Goal: Task Accomplishment & Management: Use online tool/utility

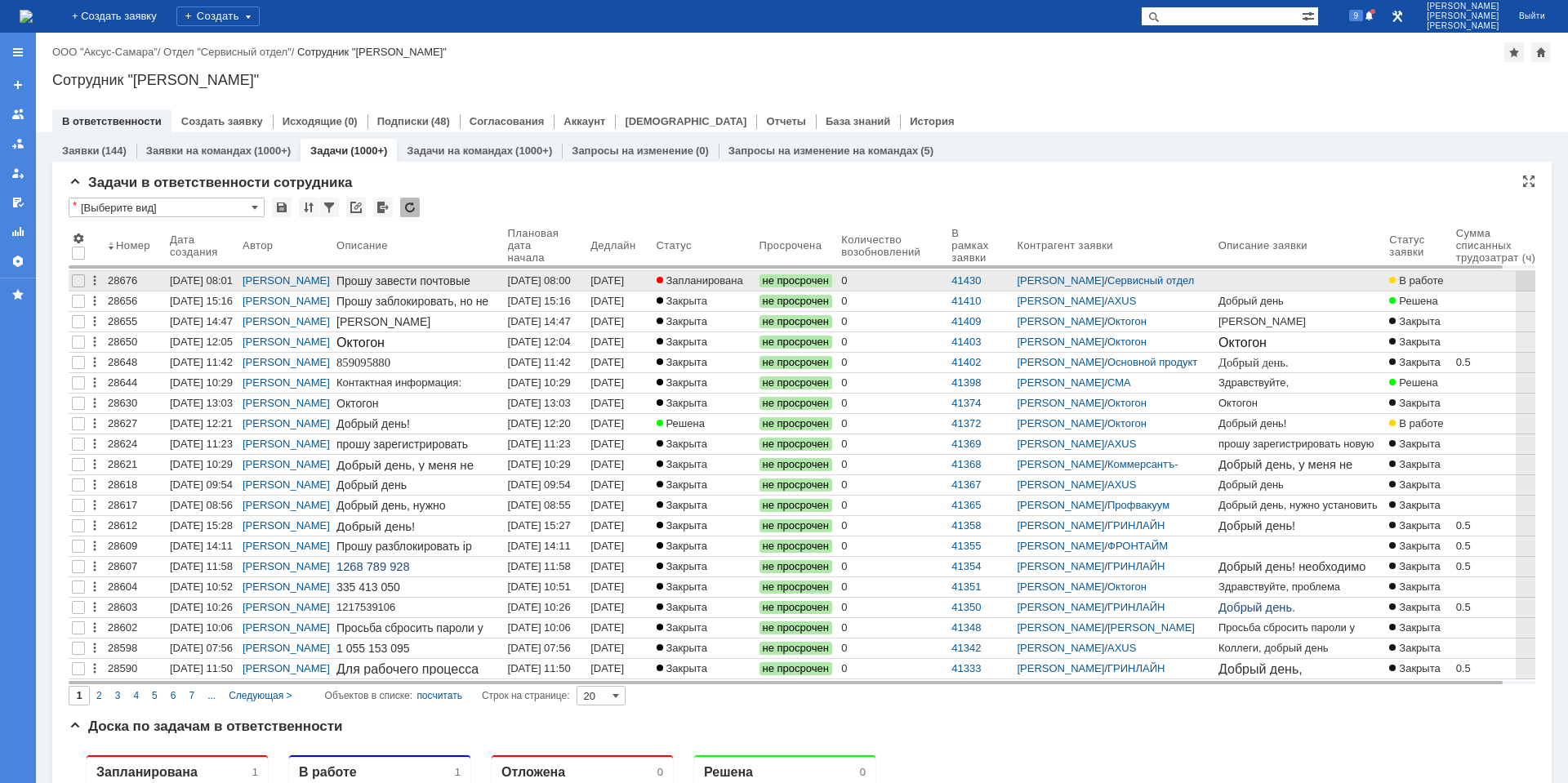
click at [613, 275] on link "[DATE] 08:00" at bounding box center [620, 281] width 65 height 20
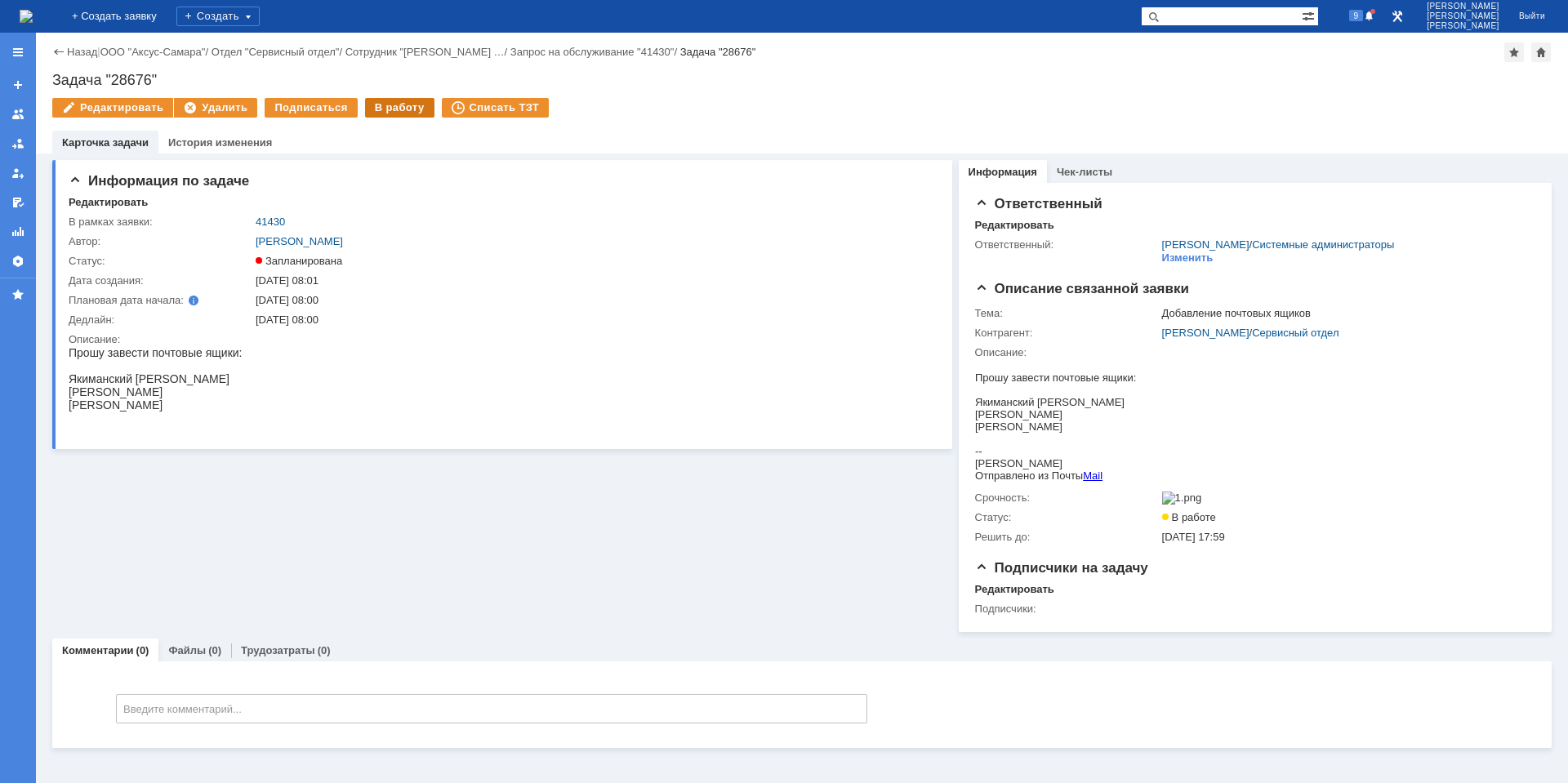
click at [386, 113] on div "В работу" at bounding box center [399, 108] width 70 height 20
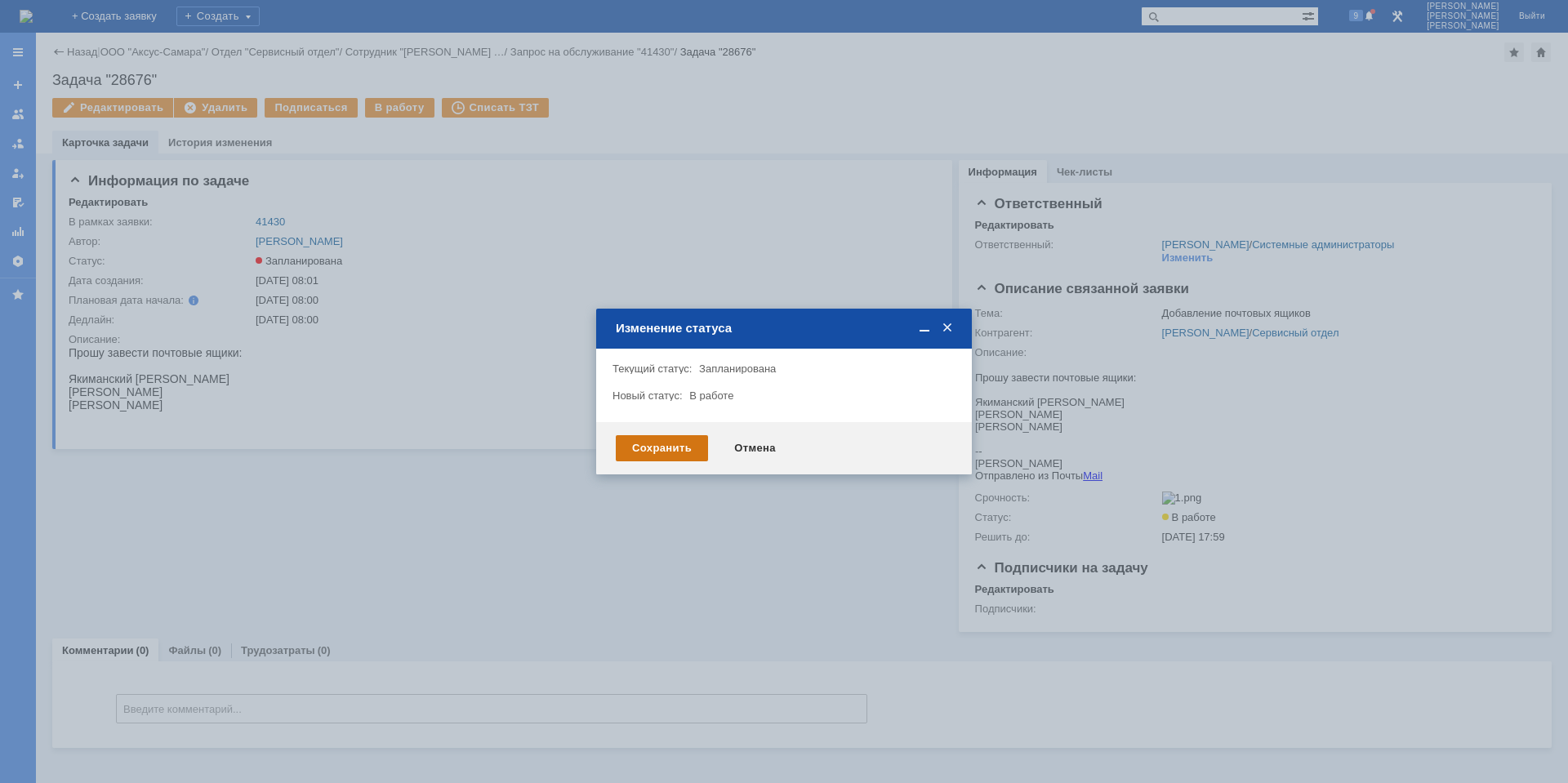
click at [673, 448] on div "Сохранить" at bounding box center [662, 448] width 93 height 26
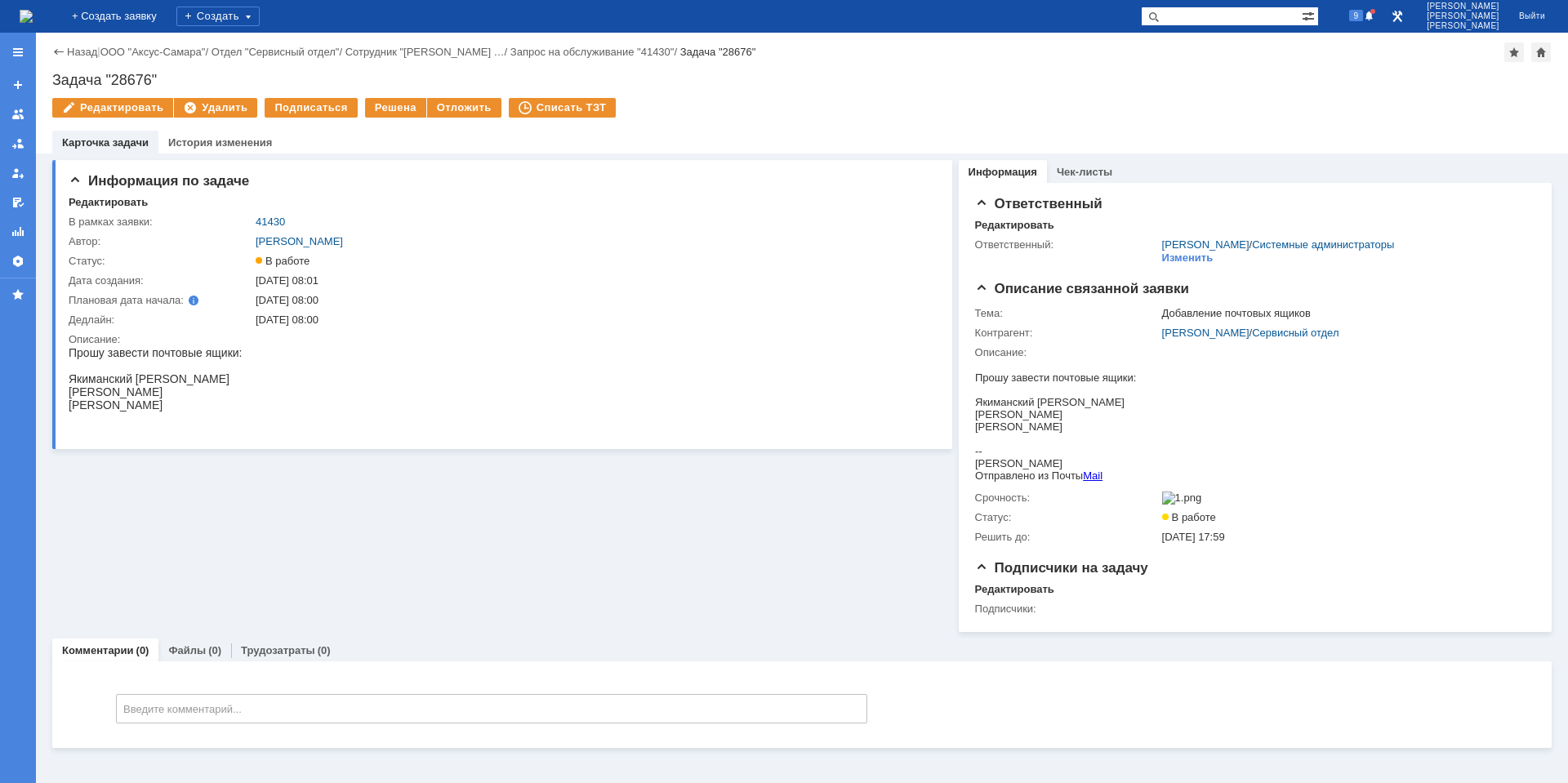
click at [149, 380] on div "Якиманский [PERSON_NAME]" at bounding box center [155, 379] width 173 height 13
copy div "[PERSON_NAME]"
click at [116, 383] on div "Якиманский [PERSON_NAME]" at bounding box center [155, 379] width 173 height 13
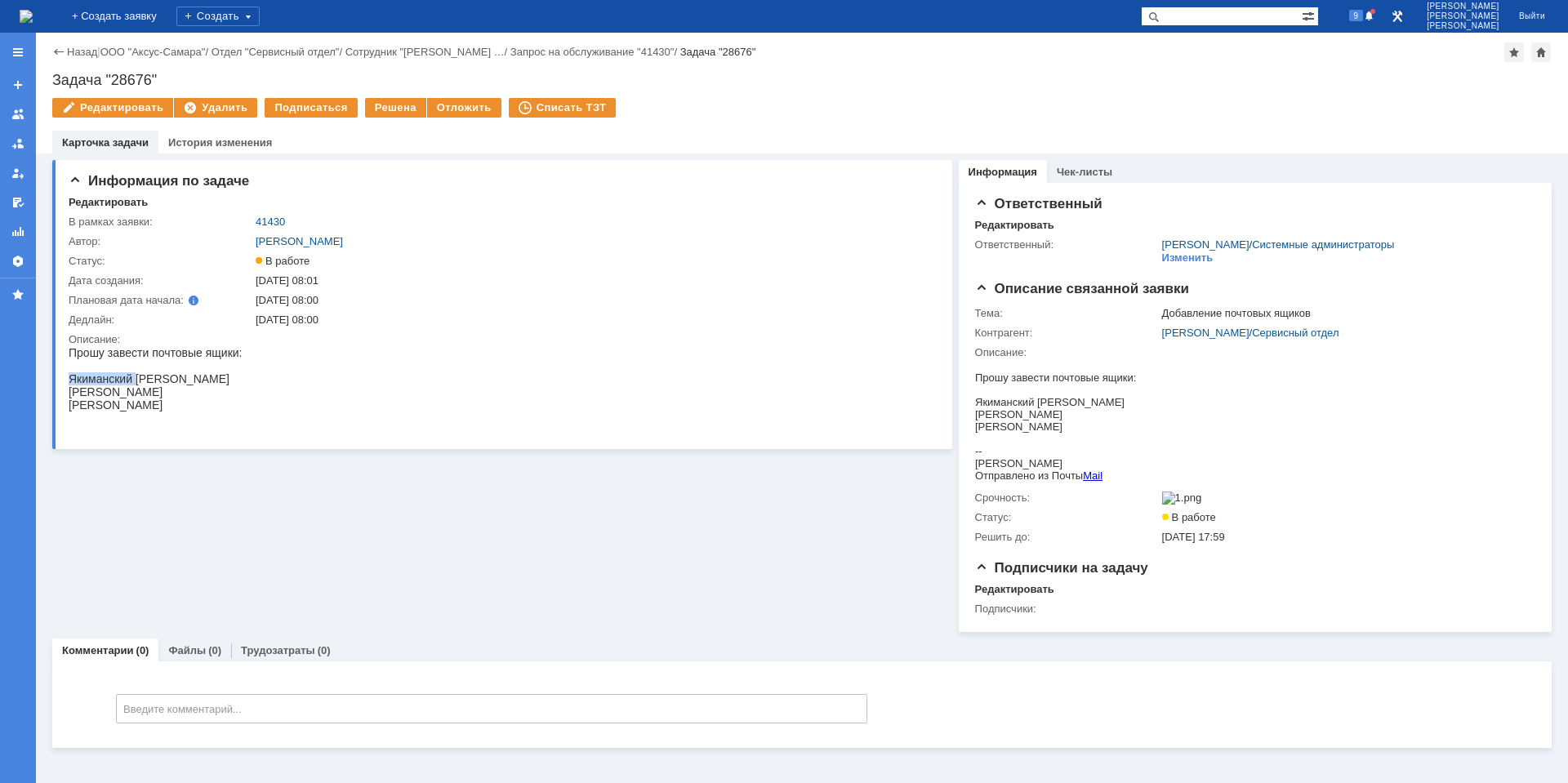
copy div "Якиманский"
click at [242, 380] on div "Якиманский [PERSON_NAME]" at bounding box center [155, 379] width 173 height 13
copy div "Станиславович"
click at [90, 393] on div "[PERSON_NAME]" at bounding box center [155, 392] width 173 height 13
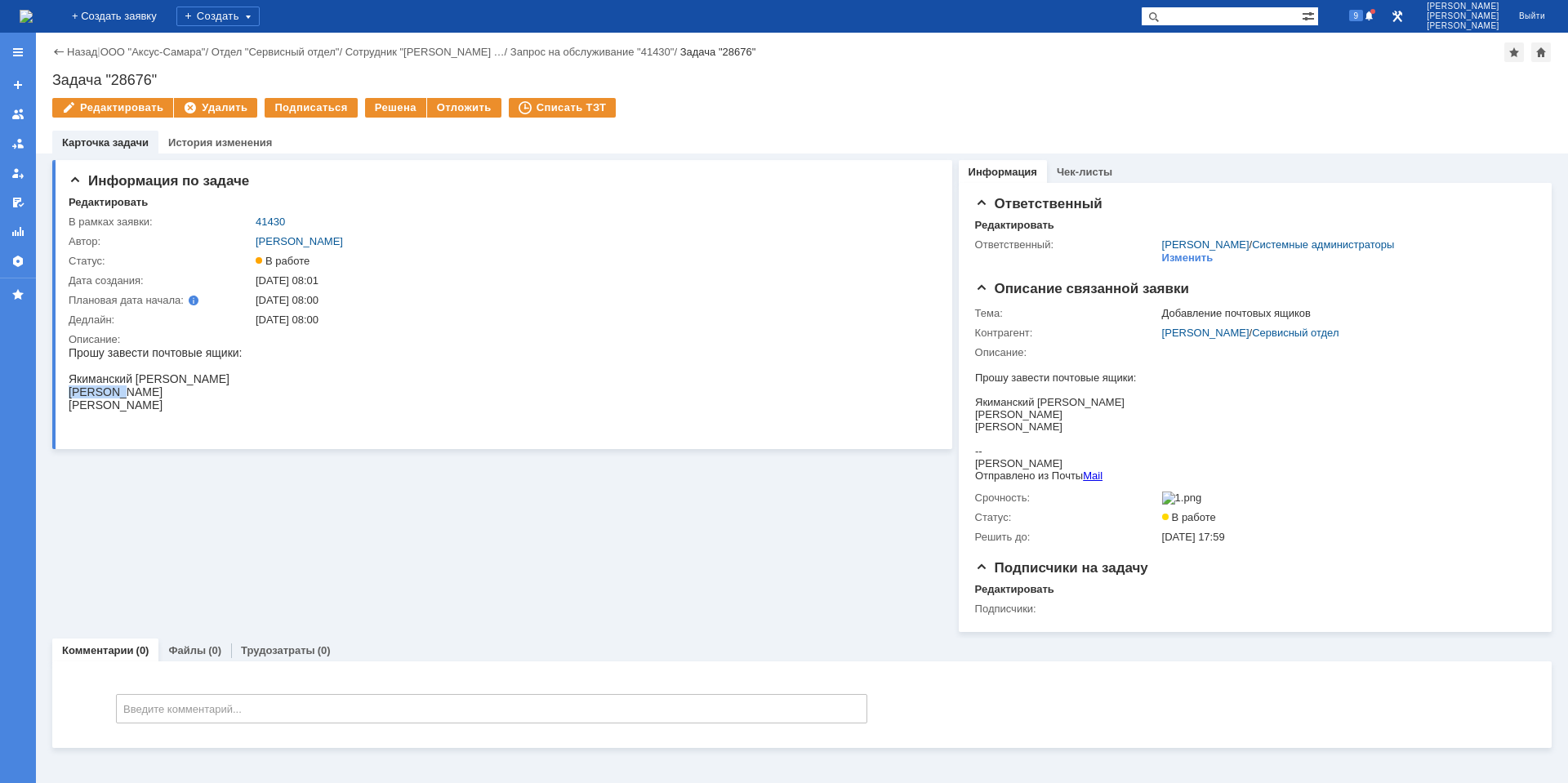
click at [90, 393] on div "[PERSON_NAME]" at bounding box center [155, 392] width 173 height 13
click at [135, 393] on div "[PERSON_NAME]" at bounding box center [155, 392] width 173 height 13
copy div "[PERSON_NAME]"
click at [90, 395] on div "[PERSON_NAME]" at bounding box center [155, 392] width 173 height 13
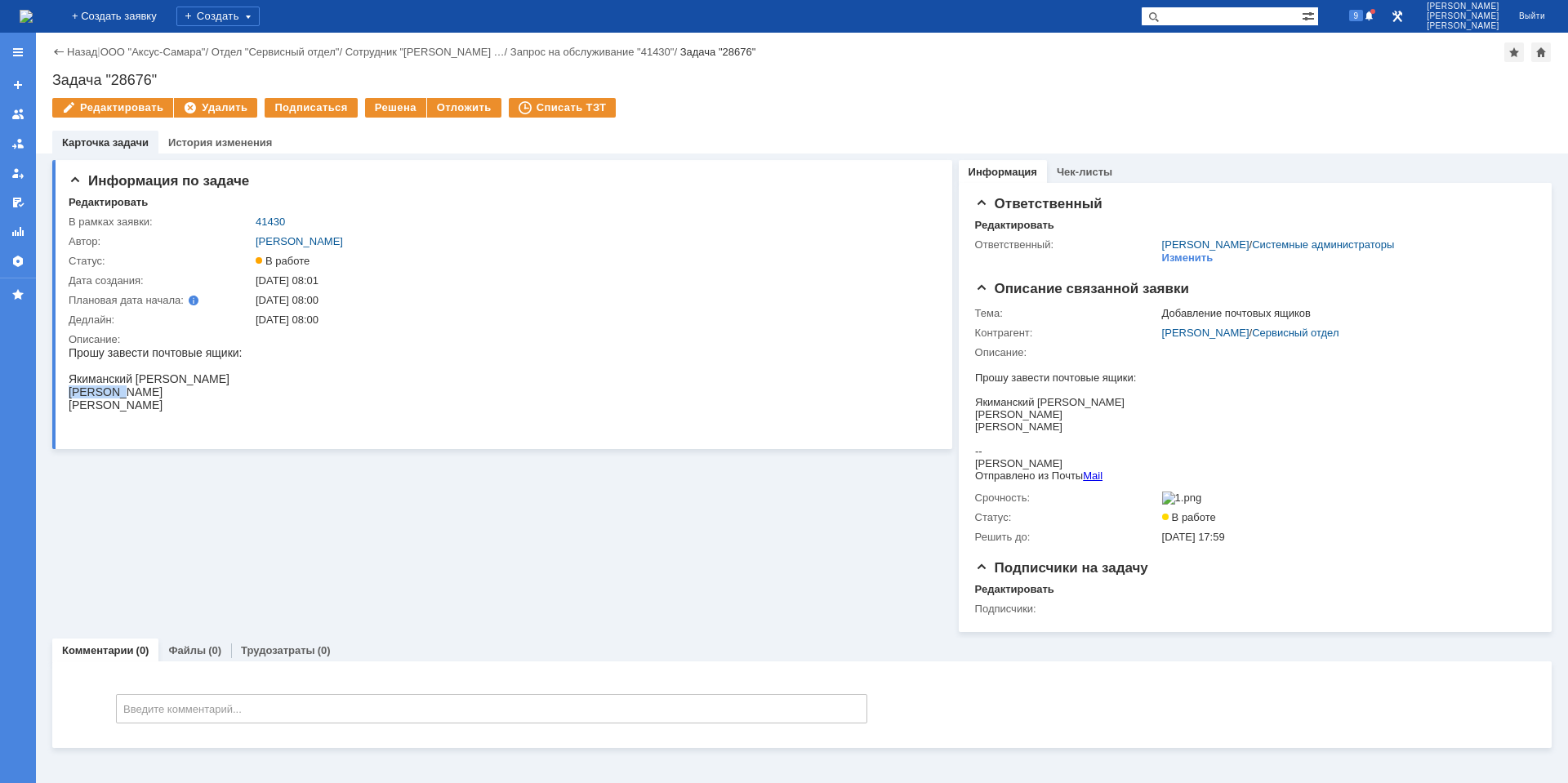
click at [90, 395] on div "[PERSON_NAME]" at bounding box center [155, 392] width 173 height 13
copy div "[PERSON_NAME]"
click at [213, 405] on div "[PERSON_NAME]" at bounding box center [155, 405] width 173 height 13
click at [192, 397] on div "[PERSON_NAME]" at bounding box center [155, 392] width 173 height 13
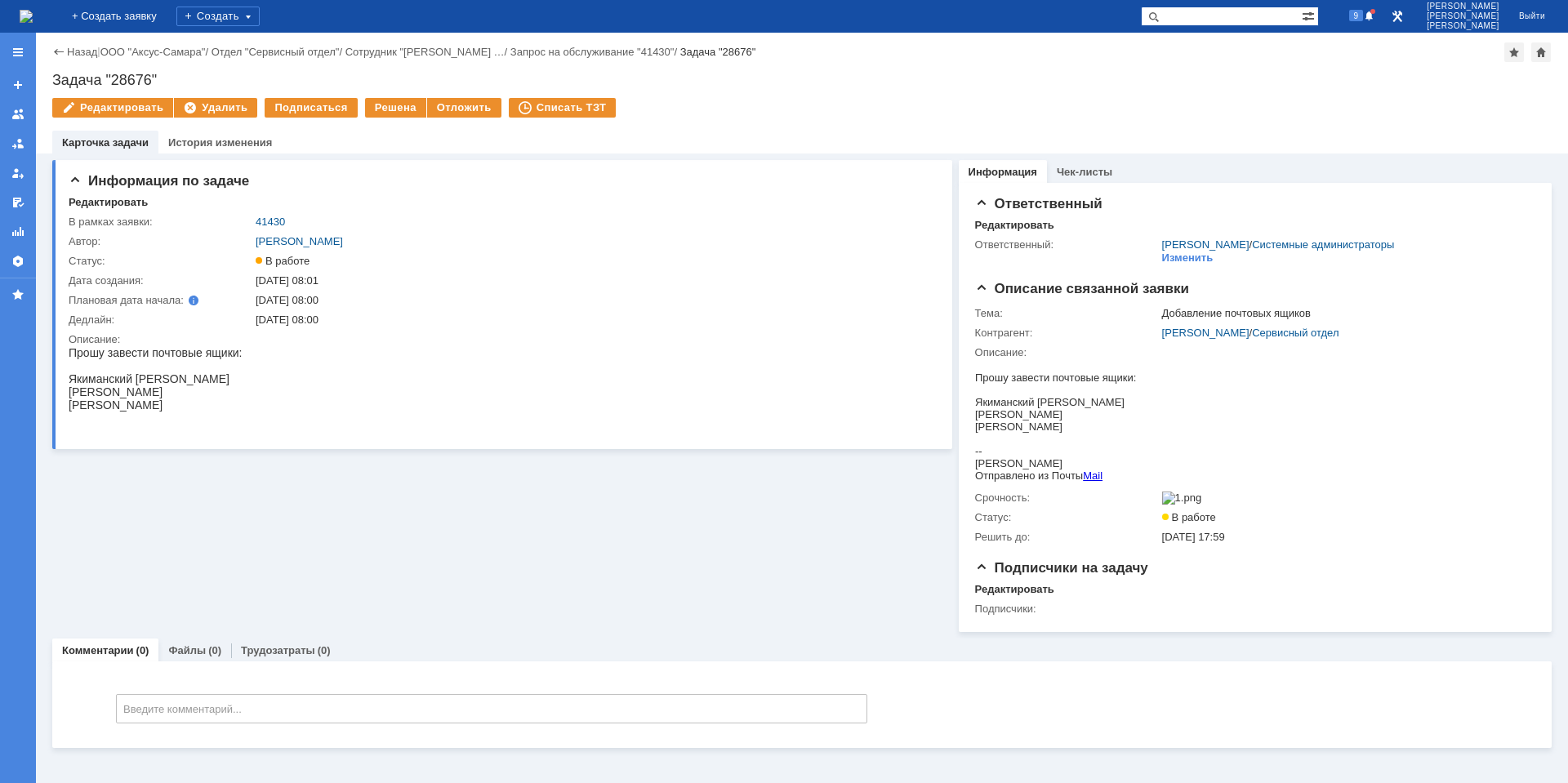
copy div "[PERSON_NAME]"
click at [149, 409] on div "[PERSON_NAME]" at bounding box center [155, 405] width 173 height 13
copy div "[PERSON_NAME]"
click at [91, 408] on div "[PERSON_NAME]" at bounding box center [155, 405] width 173 height 13
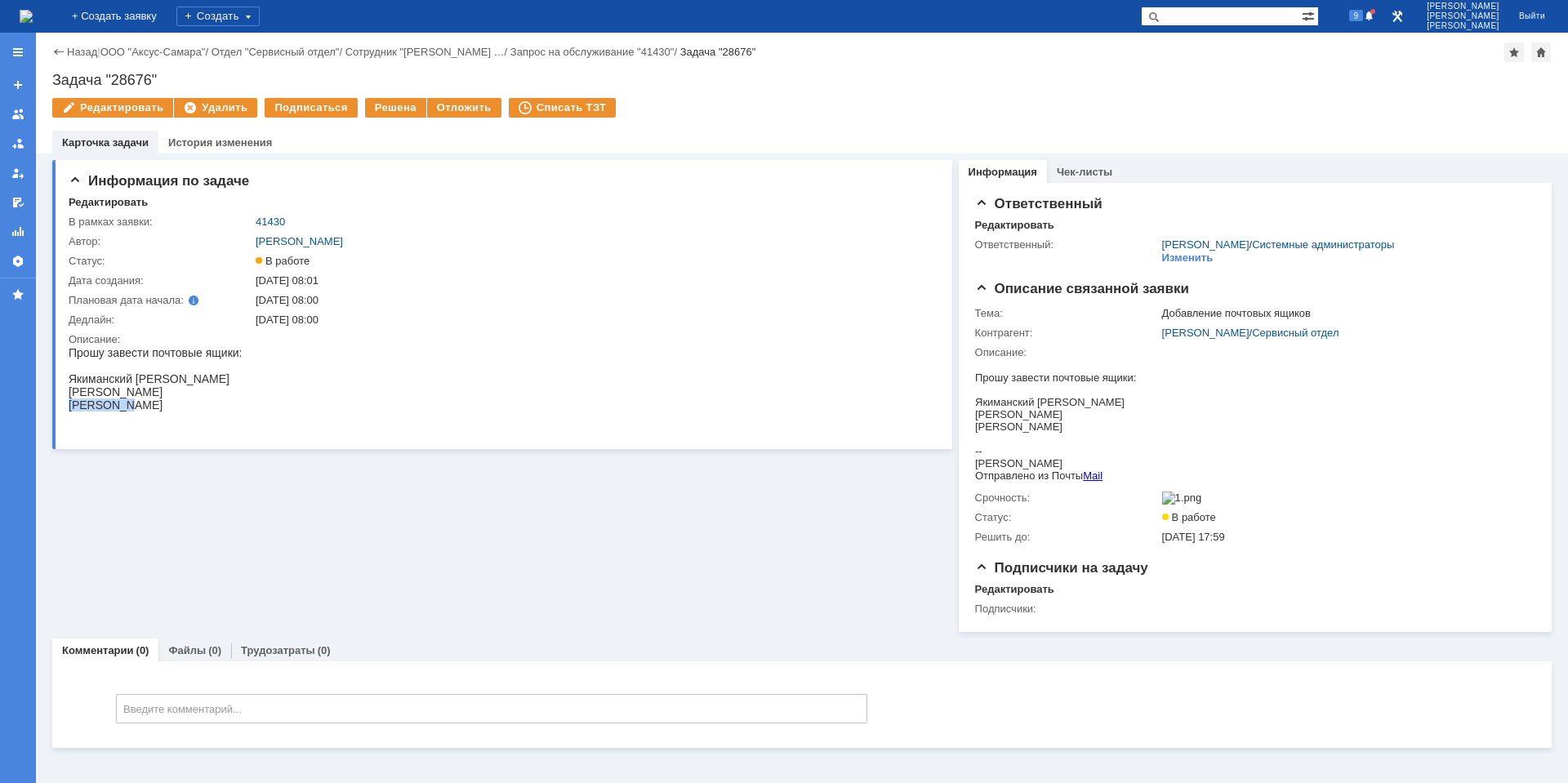
click at [91, 408] on div "[PERSON_NAME]" at bounding box center [155, 405] width 173 height 13
copy div "Матросов"
click at [196, 408] on div "[PERSON_NAME]" at bounding box center [155, 405] width 173 height 13
copy div "Владимирович"
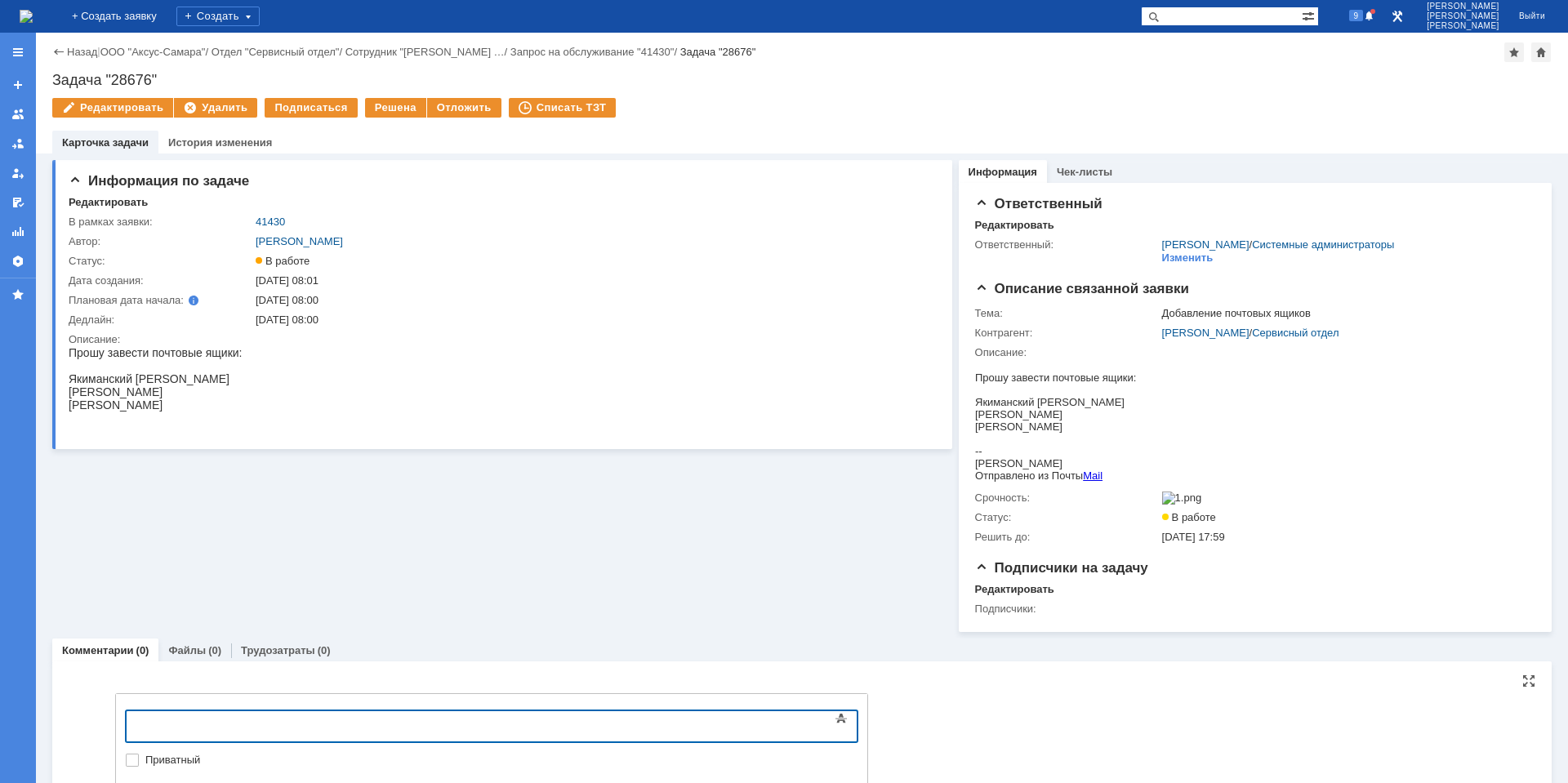
click at [245, 731] on body at bounding box center [259, 725] width 245 height 28
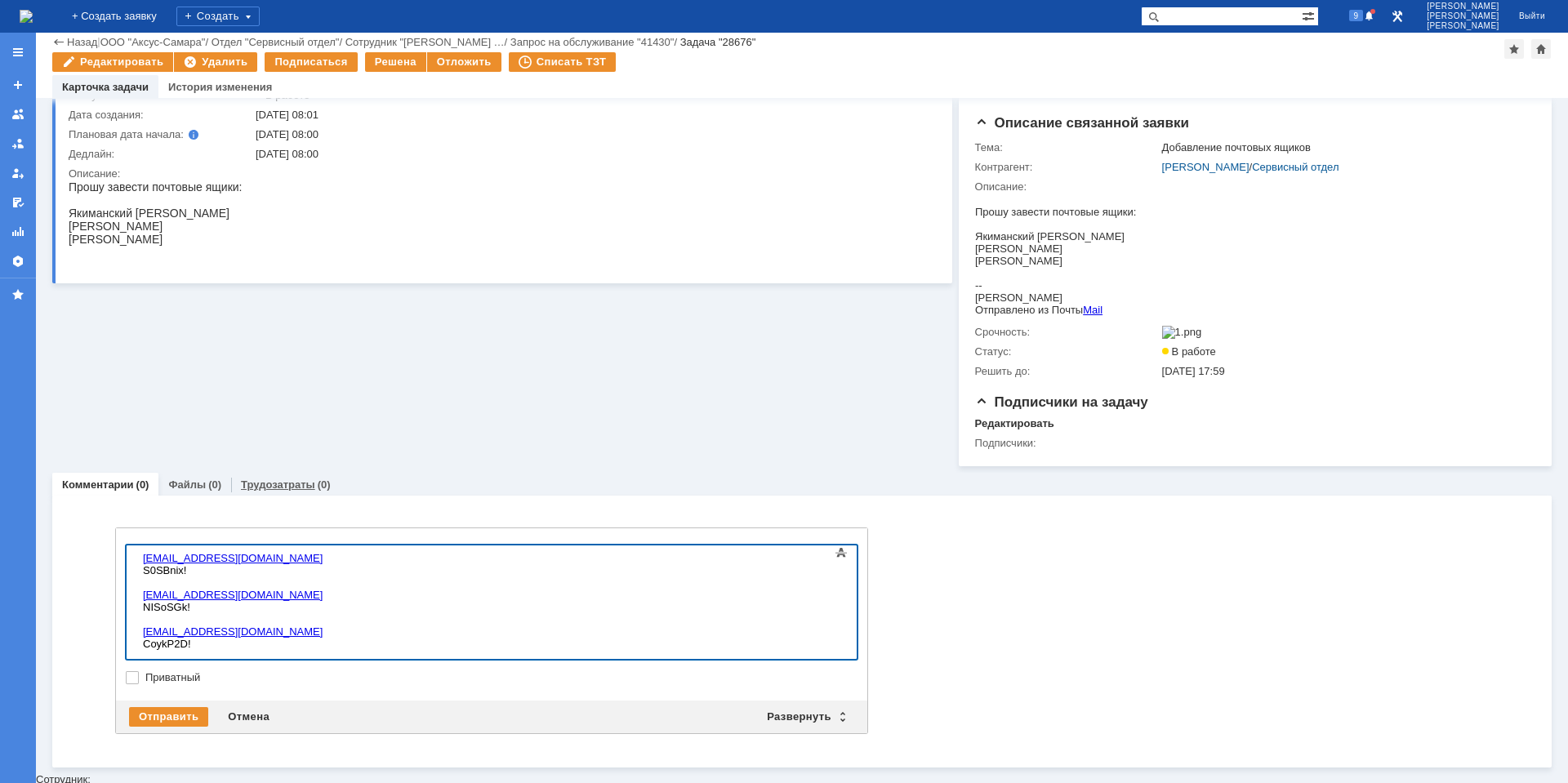
scroll to position [105, 0]
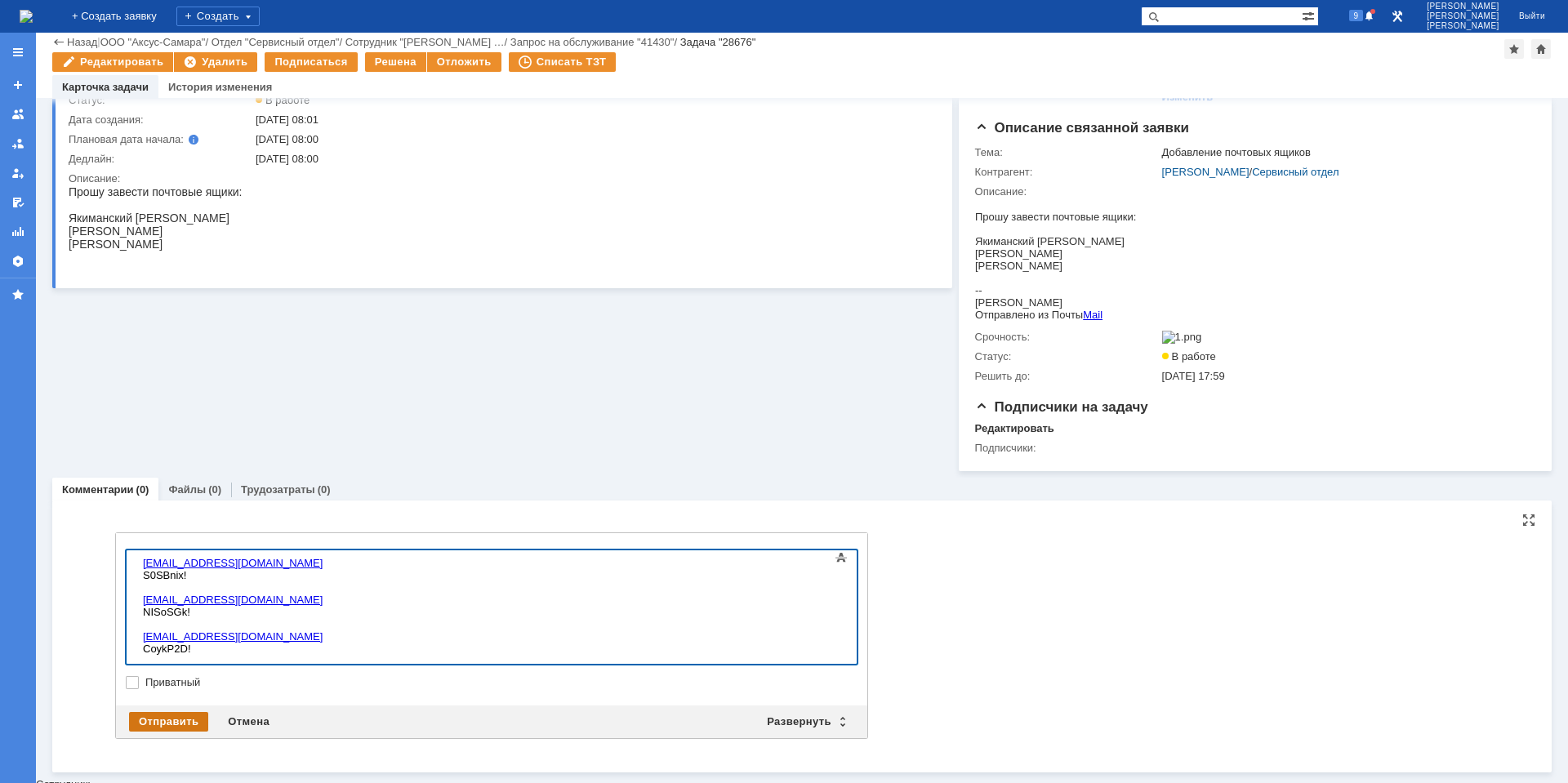
click at [173, 718] on div "Отправить" at bounding box center [168, 722] width 79 height 20
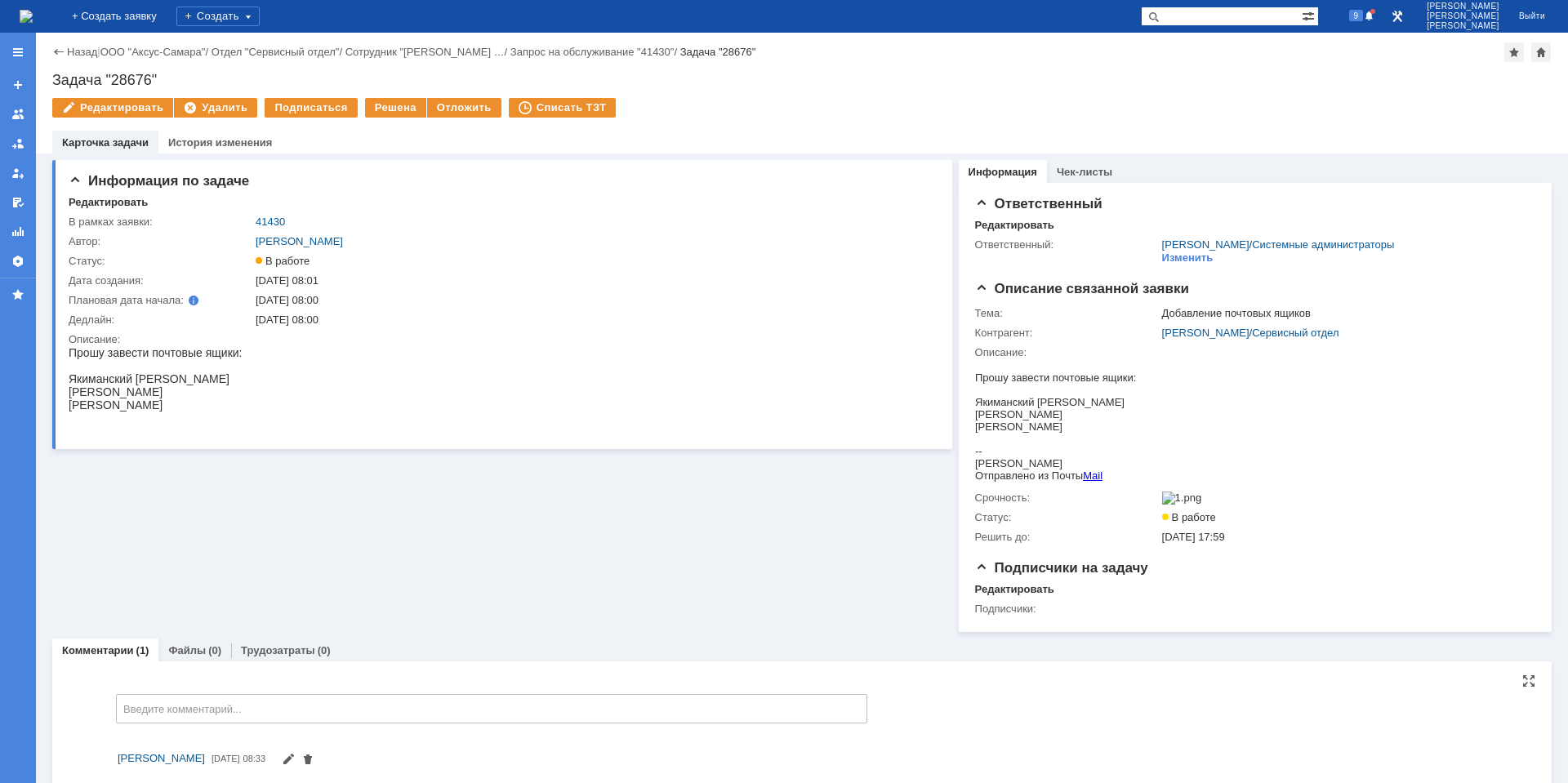
scroll to position [0, 0]
click at [375, 116] on div "Решена" at bounding box center [395, 108] width 61 height 20
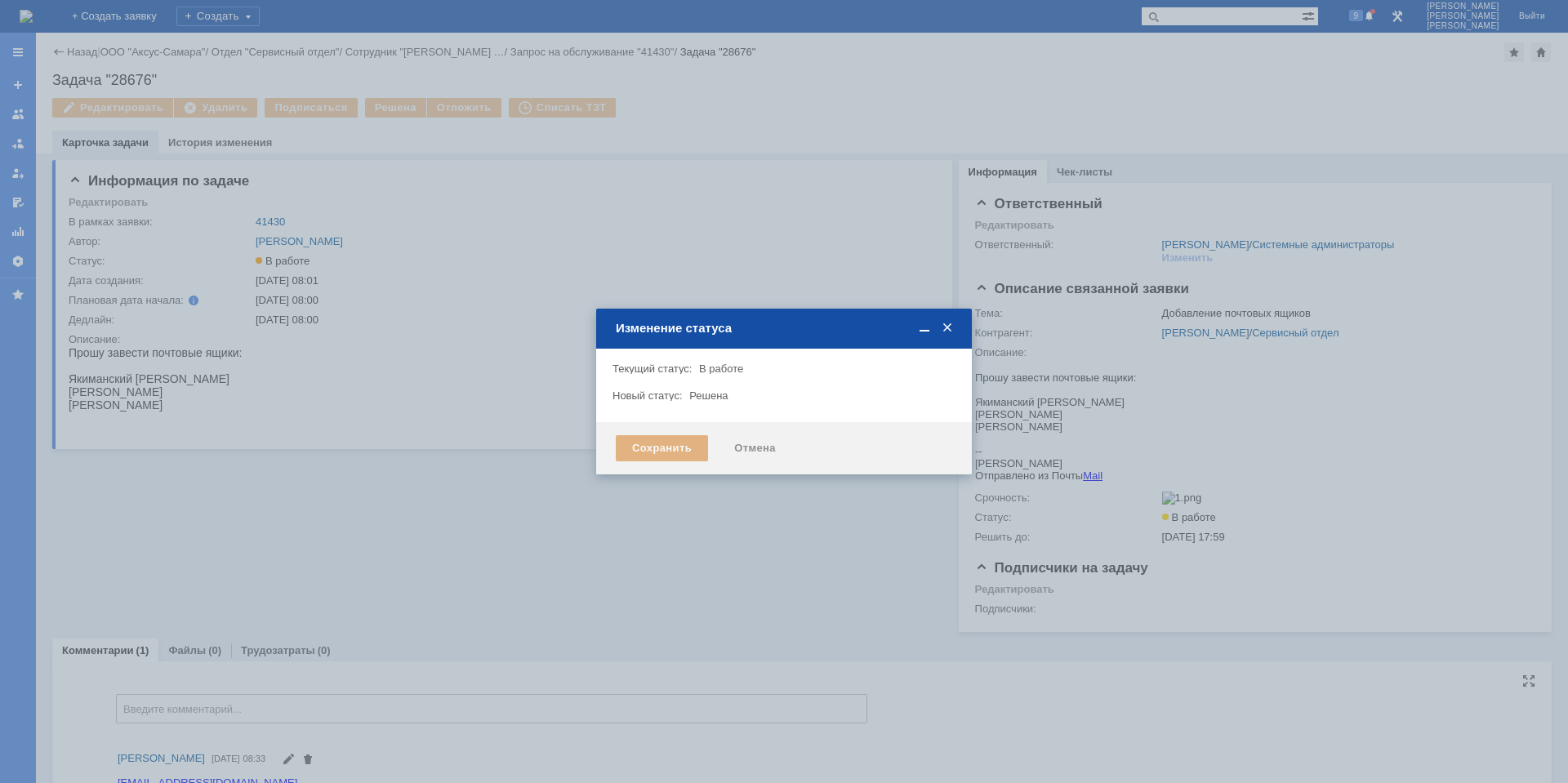
click at [689, 455] on div "Сохранить" at bounding box center [662, 448] width 93 height 26
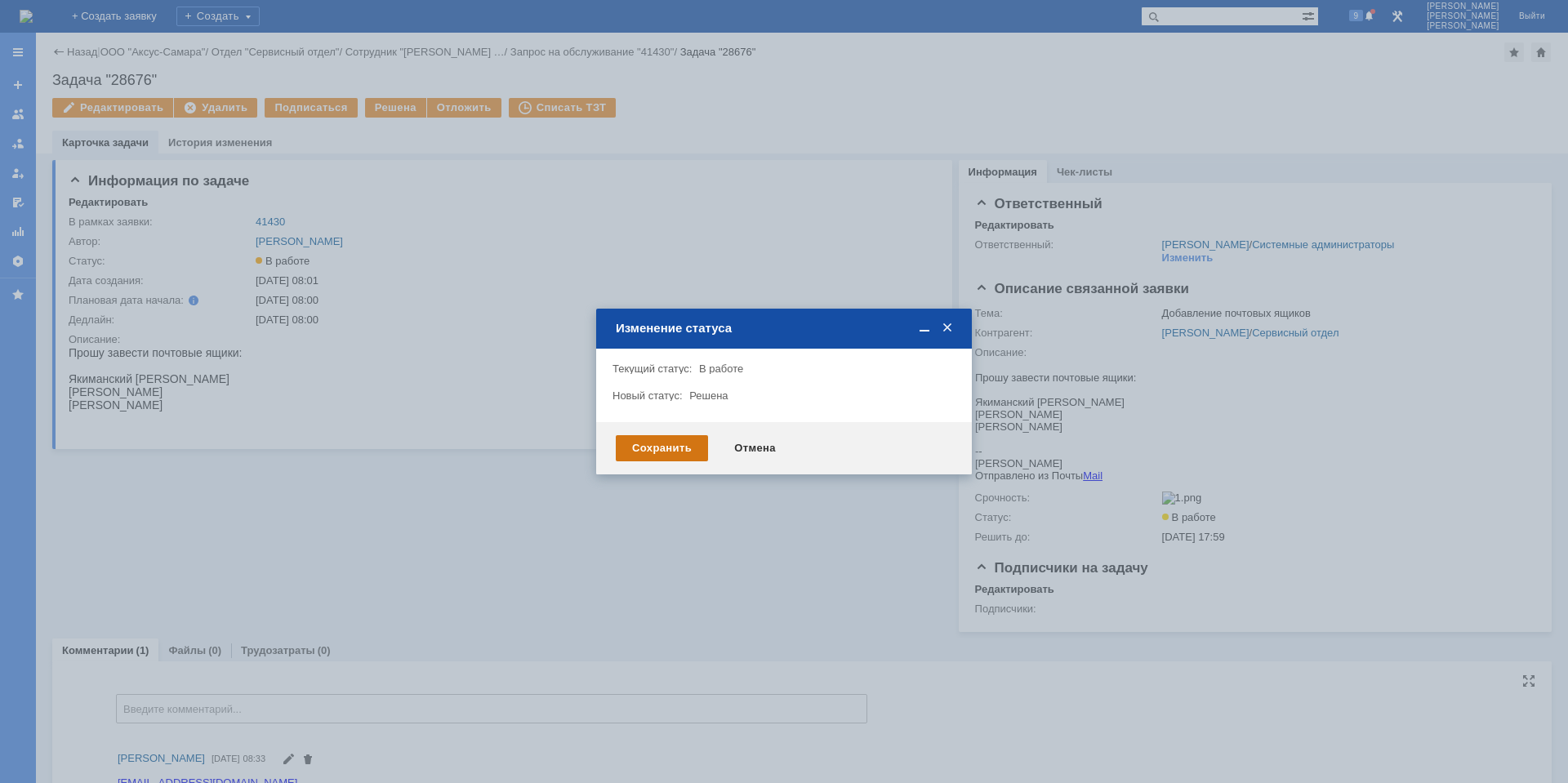
click at [689, 455] on div "Сохранить" at bounding box center [662, 448] width 93 height 26
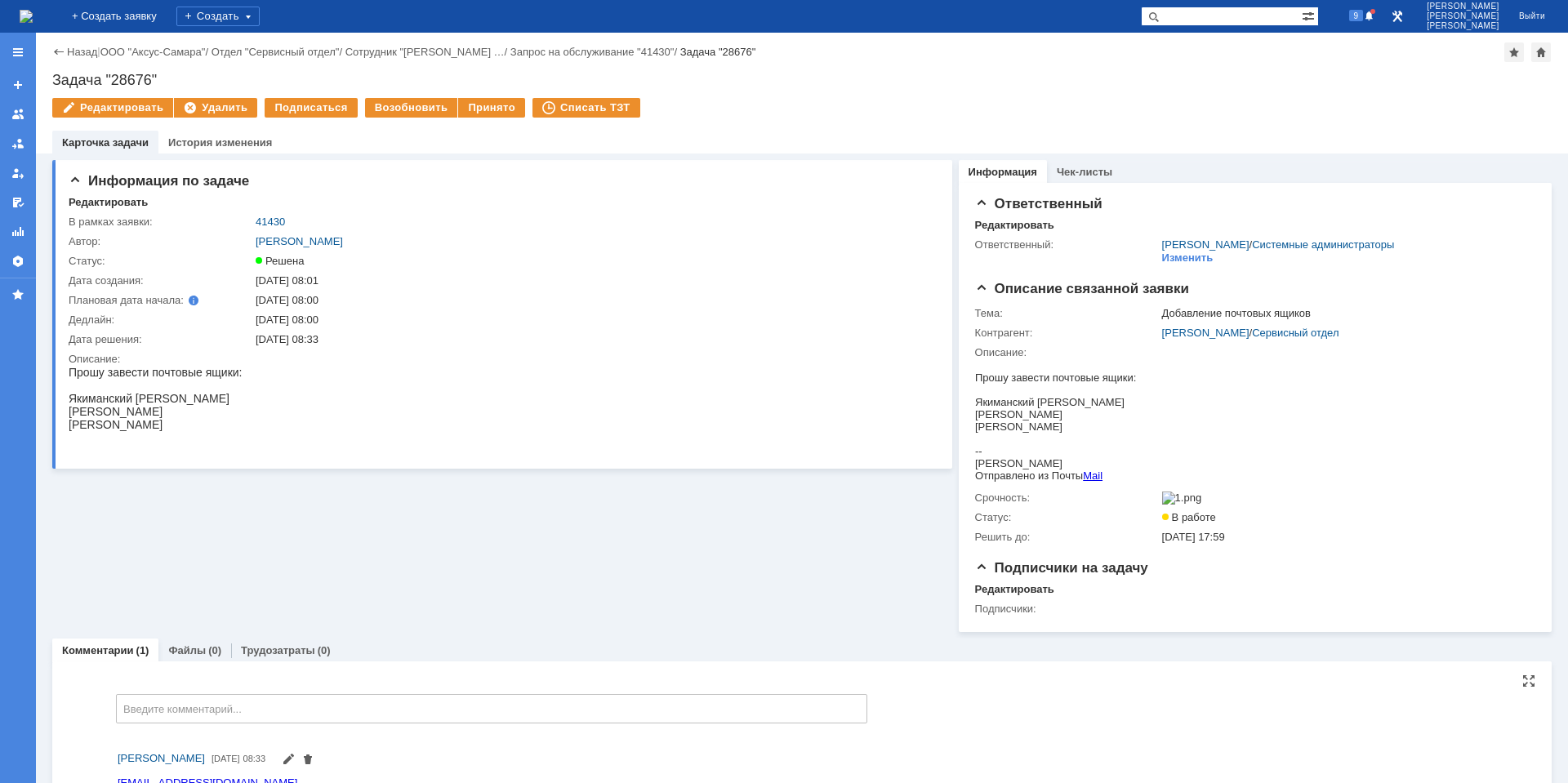
click at [27, 11] on img at bounding box center [27, 16] width 13 height 13
